Goal: Navigation & Orientation: Find specific page/section

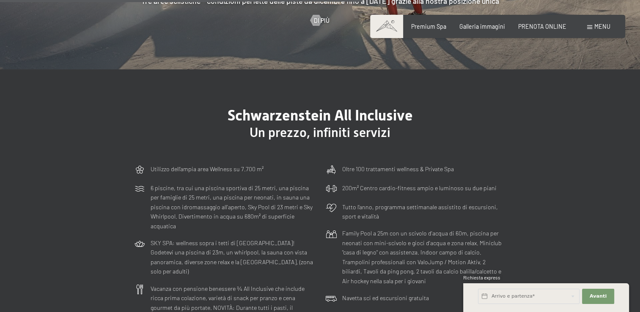
scroll to position [2010, 0]
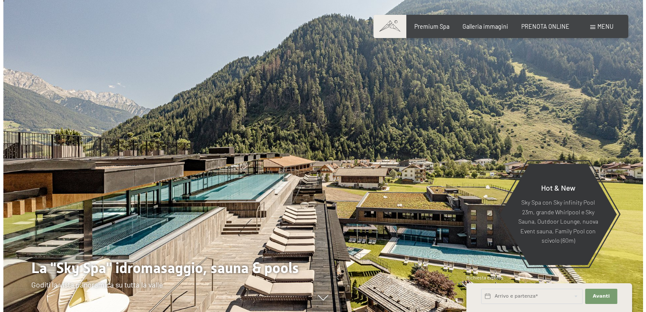
scroll to position [14, 0]
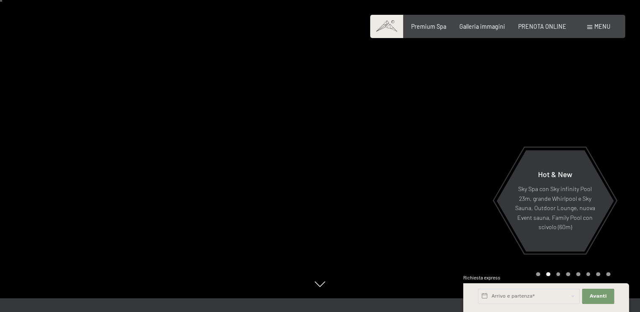
click at [599, 25] on span "Menu" at bounding box center [602, 26] width 16 height 7
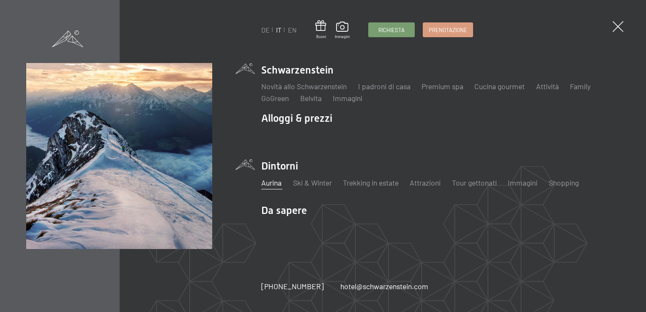
click at [267, 184] on link "Aurina" at bounding box center [271, 182] width 20 height 9
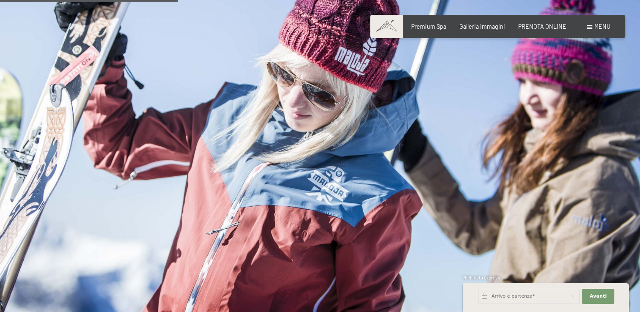
scroll to position [712, 0]
